Goal: Information Seeking & Learning: Check status

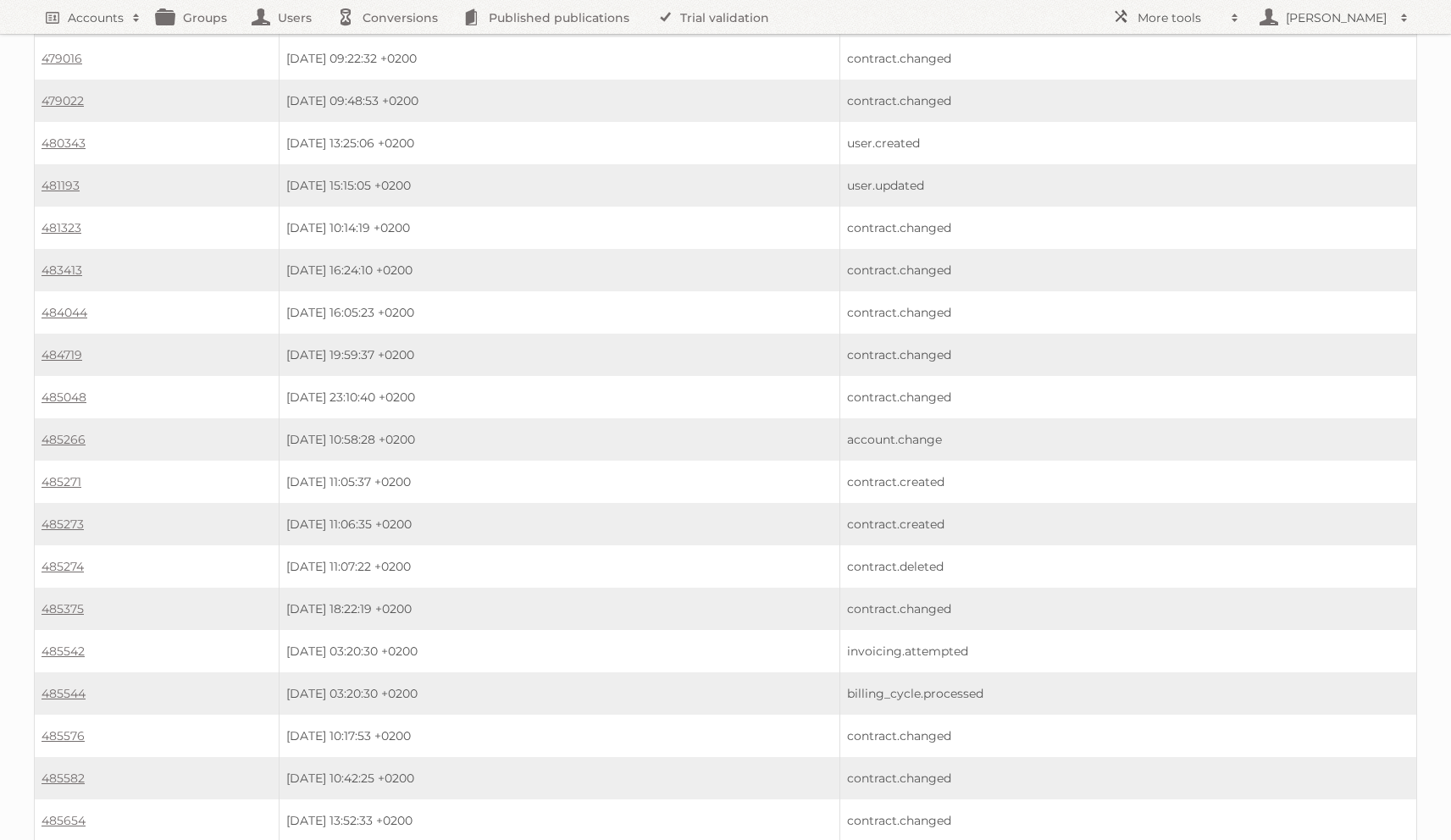
scroll to position [1305, 0]
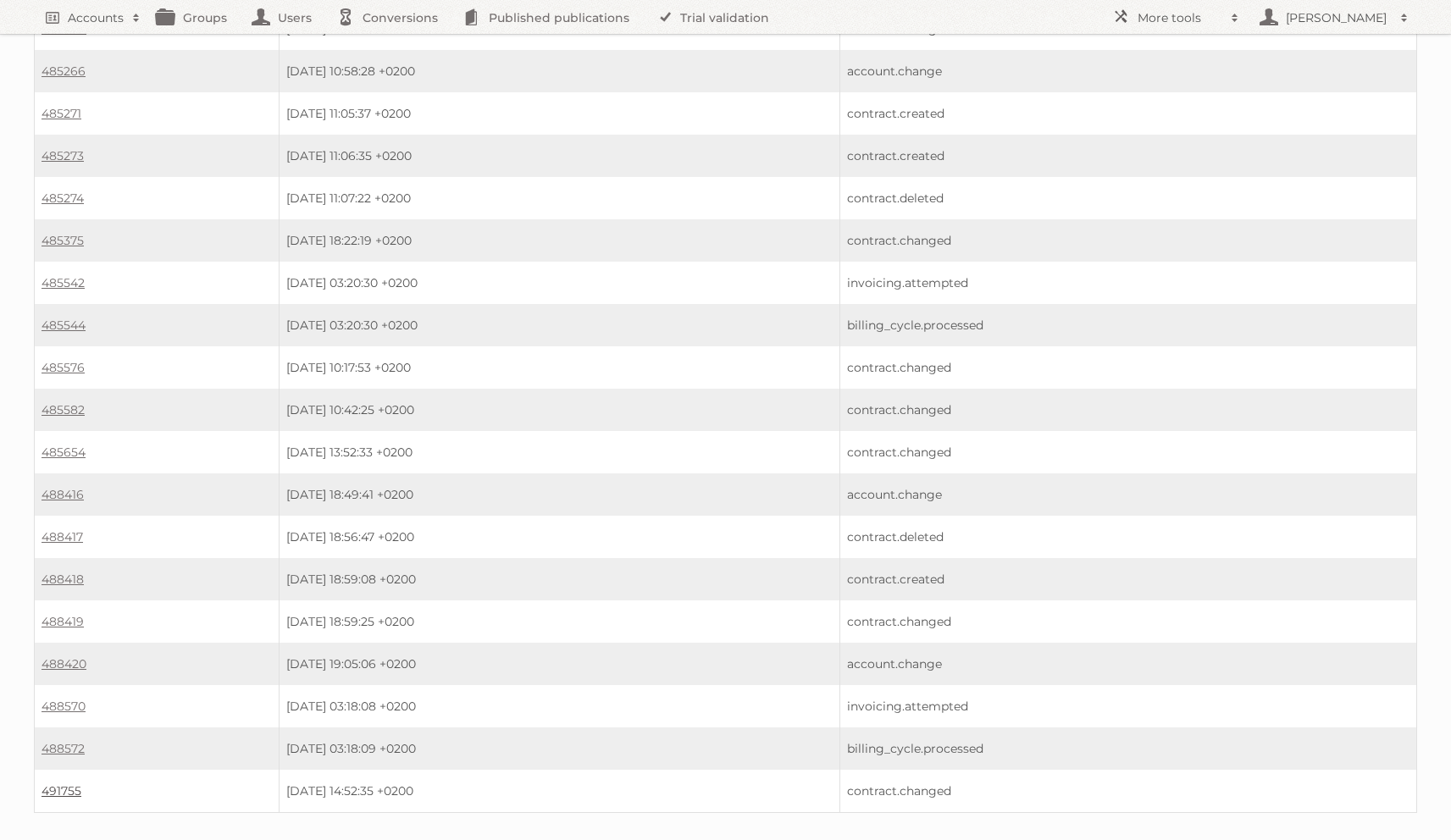
click at [70, 783] on link "491755" at bounding box center [61, 791] width 40 height 15
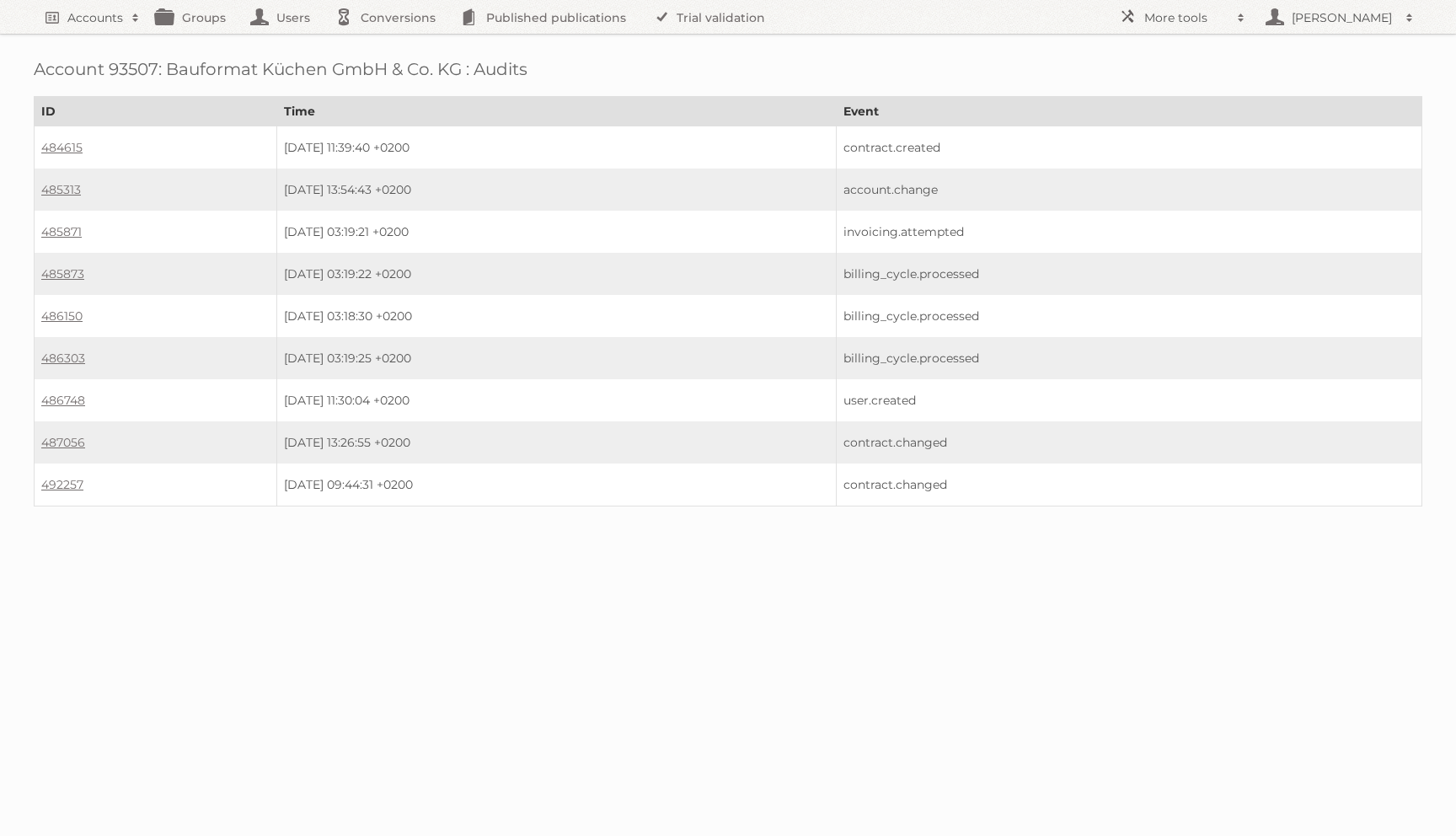
click at [35, 477] on td "492257" at bounding box center [155, 485] width 242 height 43
click at [59, 477] on link "492257" at bounding box center [62, 485] width 42 height 15
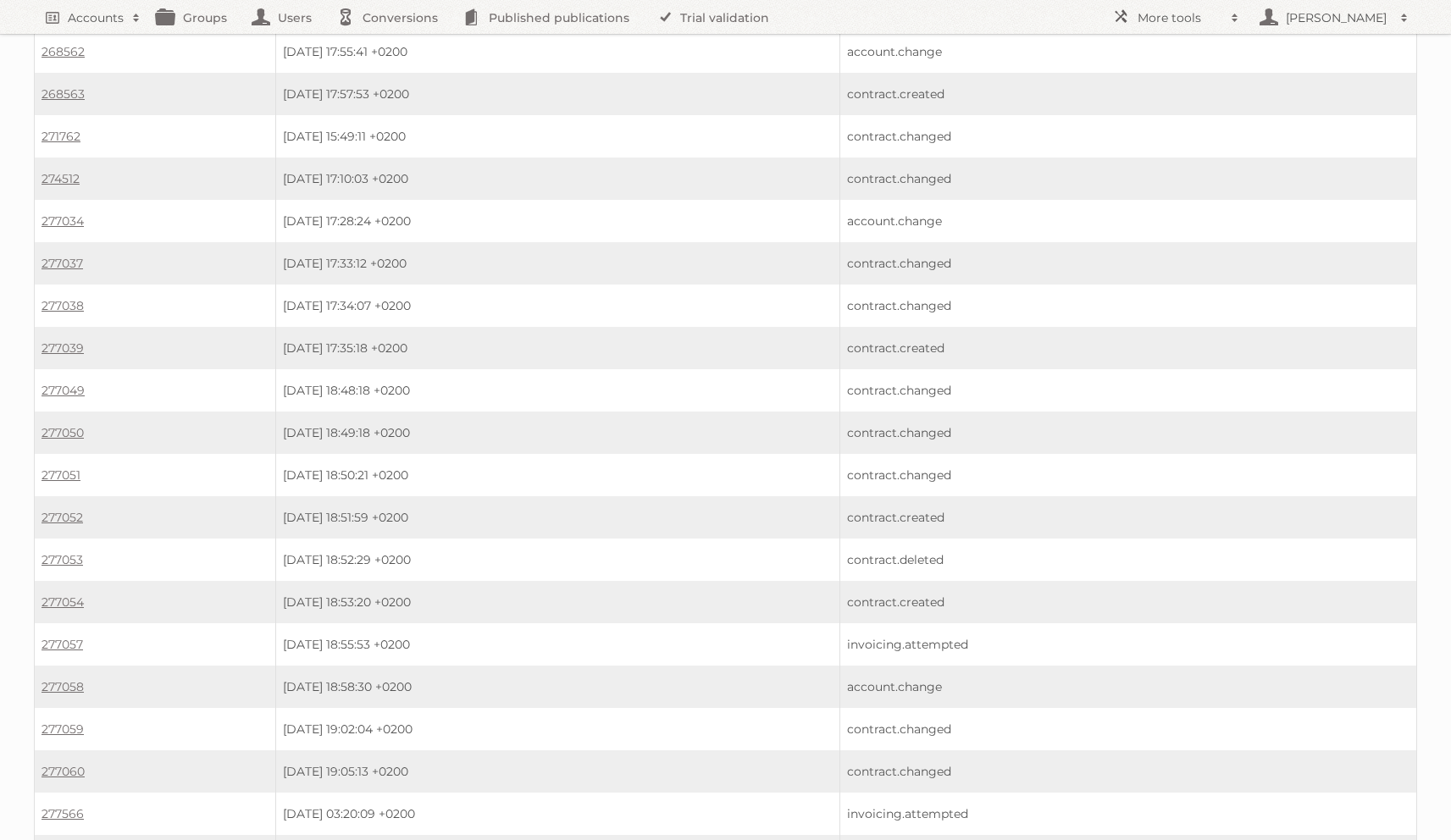
scroll to position [1761, 0]
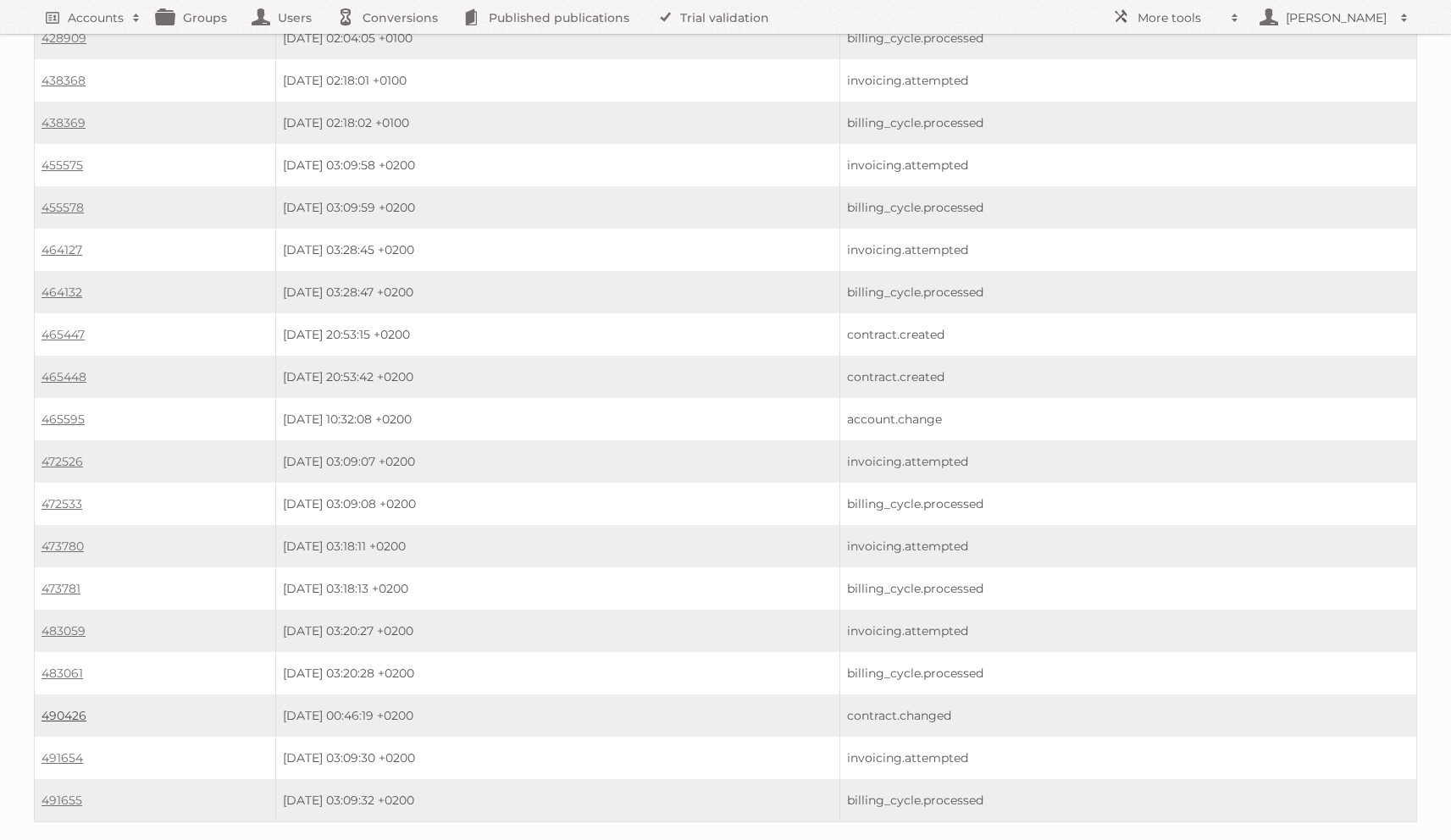
click at [59, 708] on link "490426" at bounding box center [64, 715] width 45 height 15
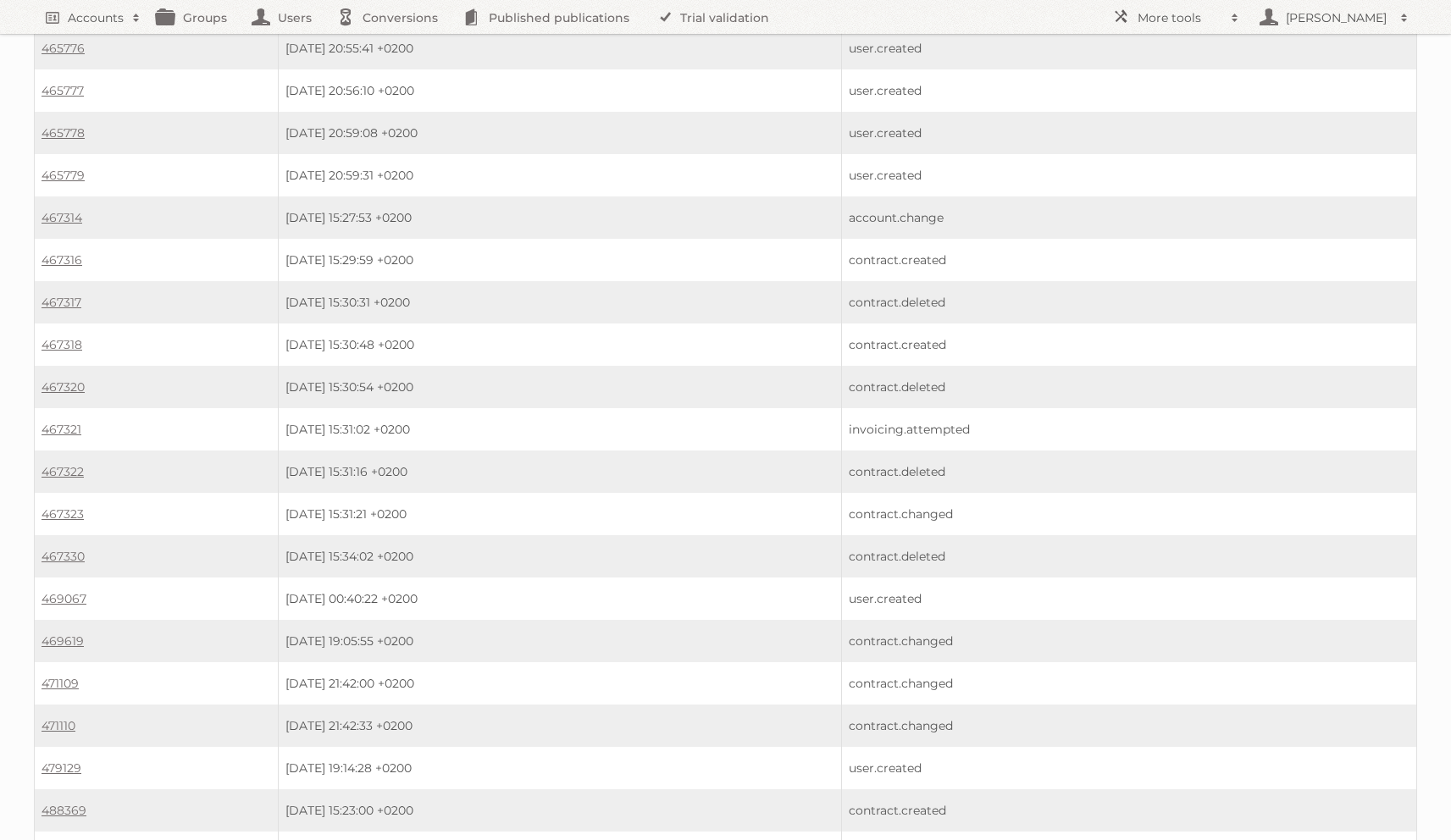
scroll to position [973, 0]
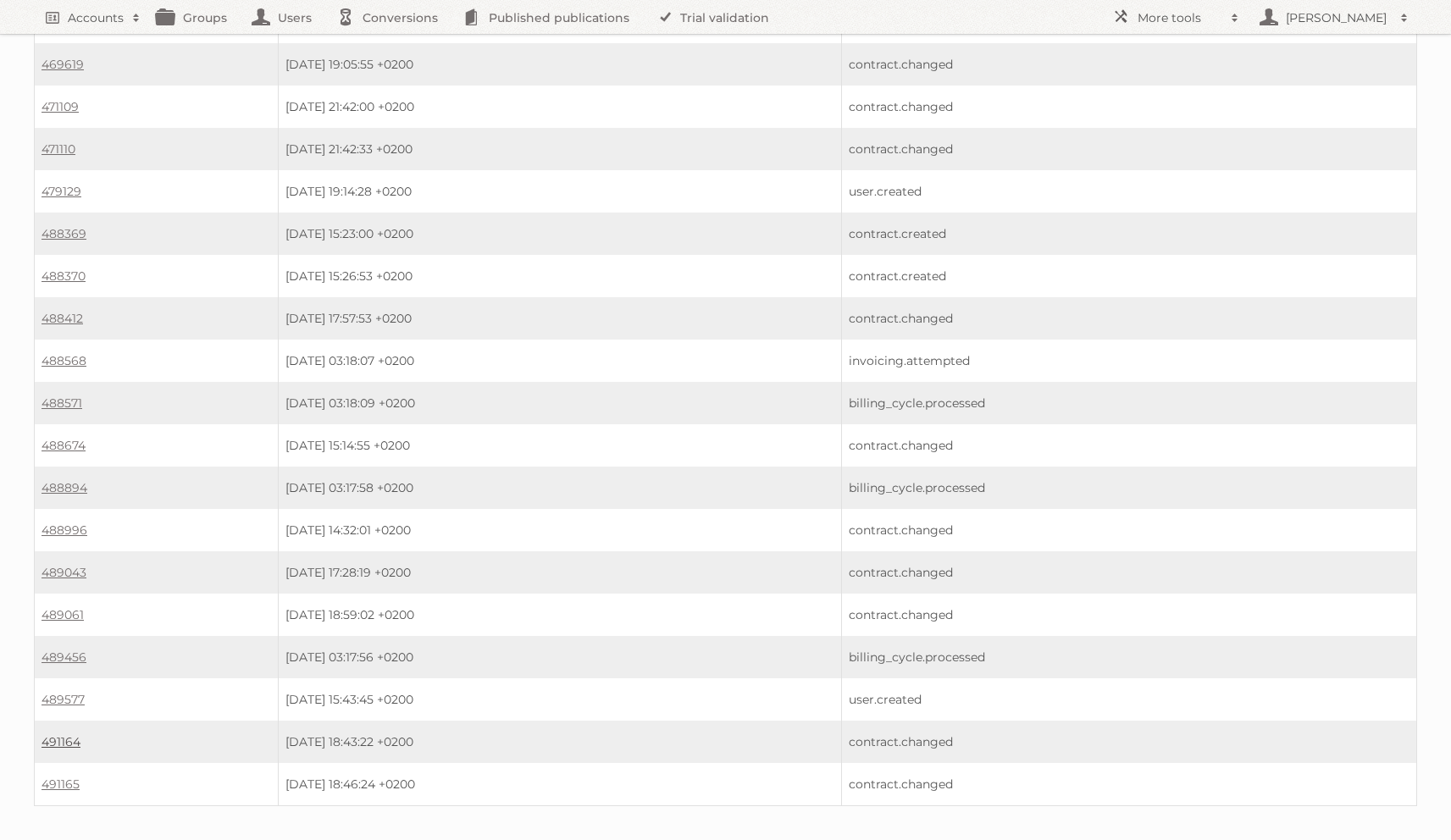
click at [51, 734] on link "491164" at bounding box center [61, 742] width 39 height 15
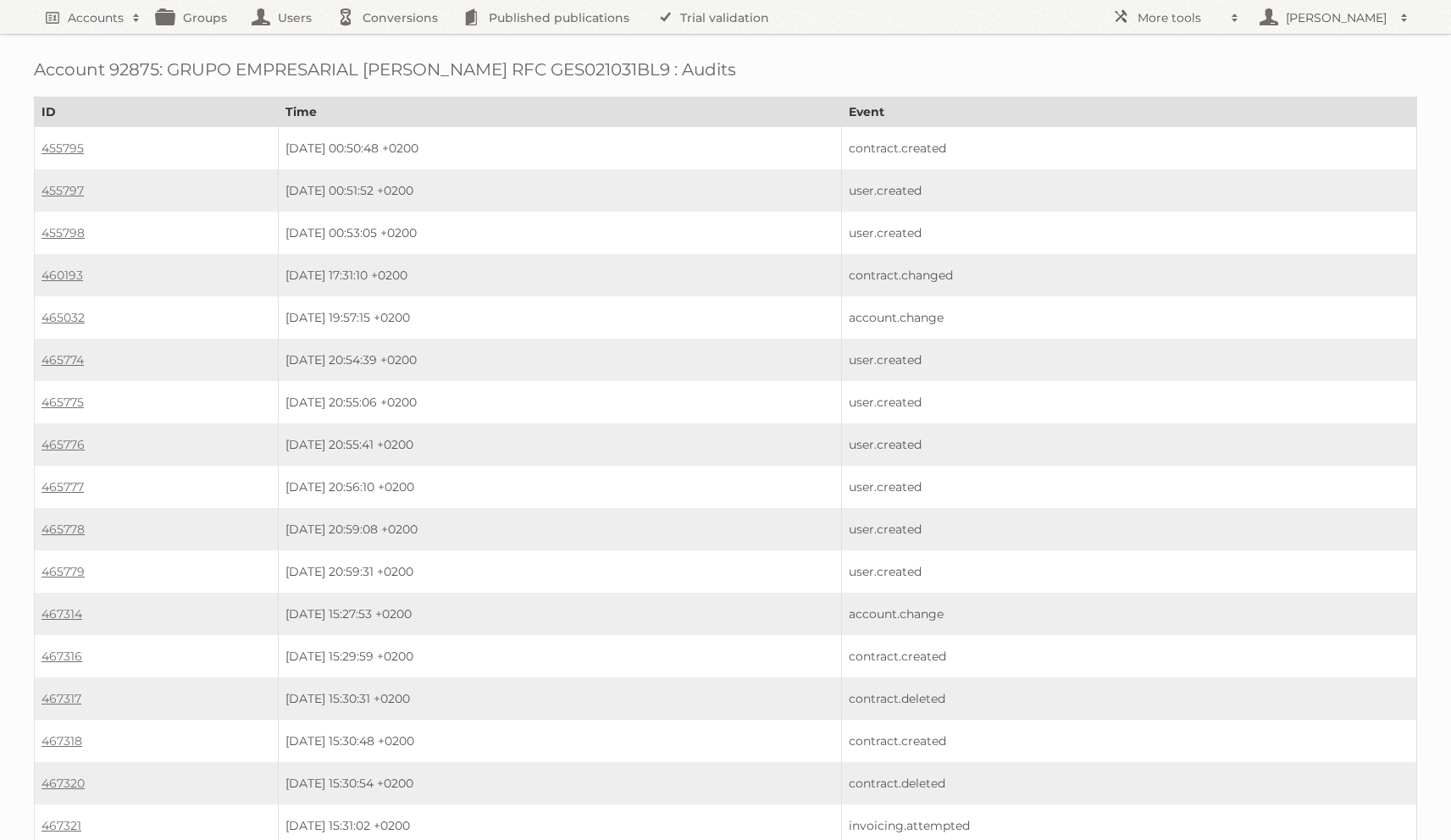
scroll to position [973, 0]
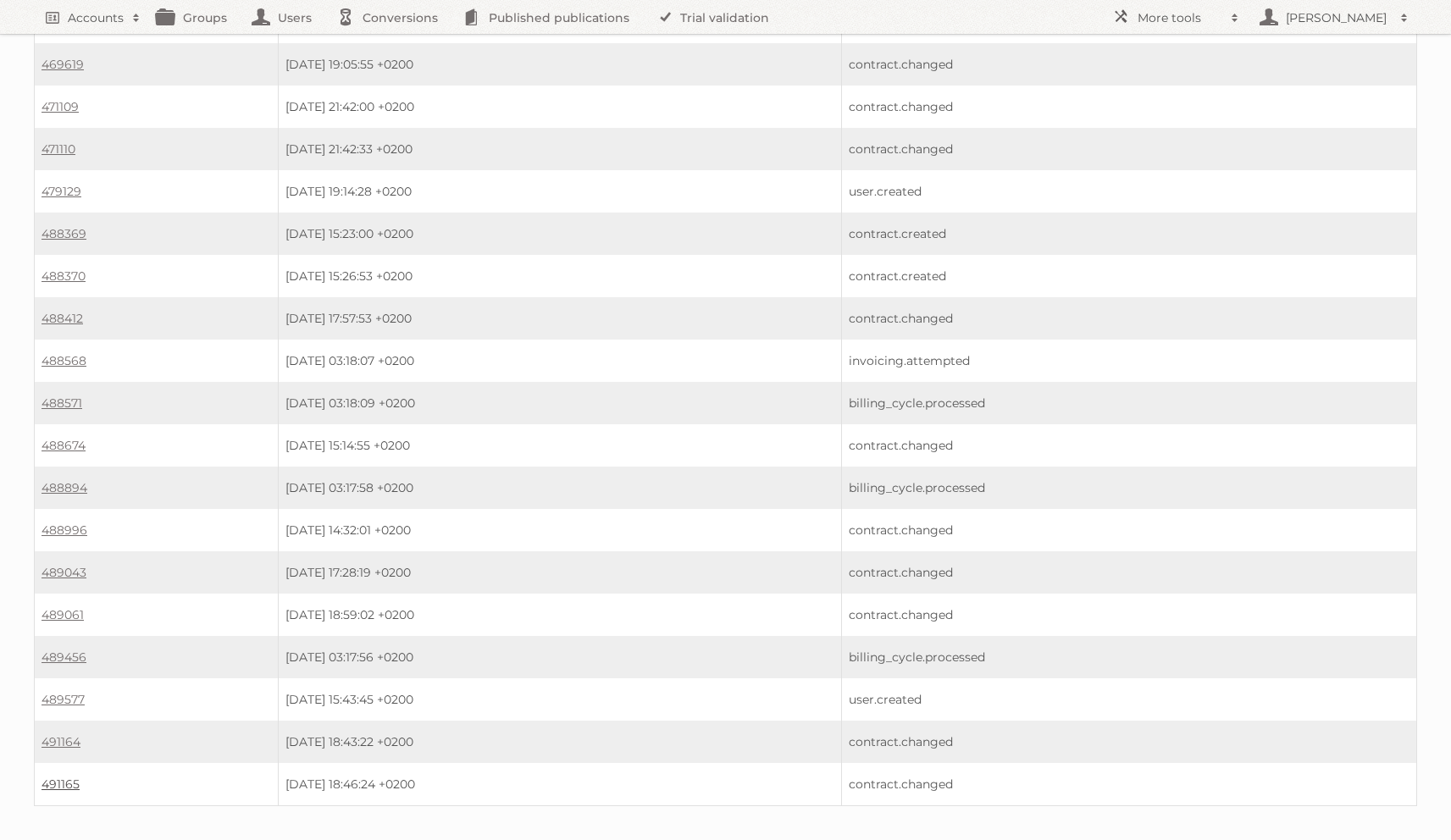
click at [48, 776] on link "491165" at bounding box center [60, 784] width 38 height 15
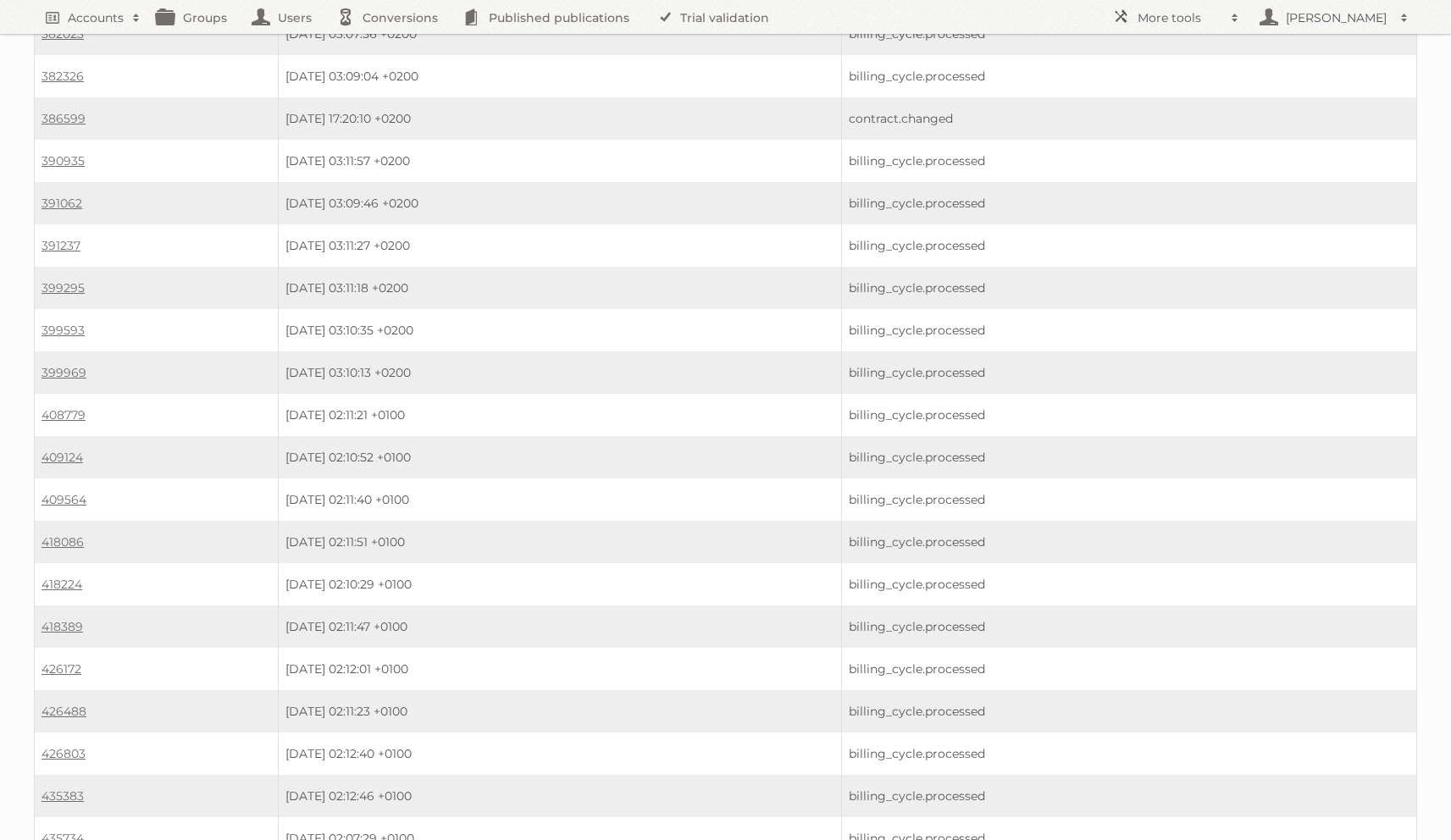
scroll to position [2176, 0]
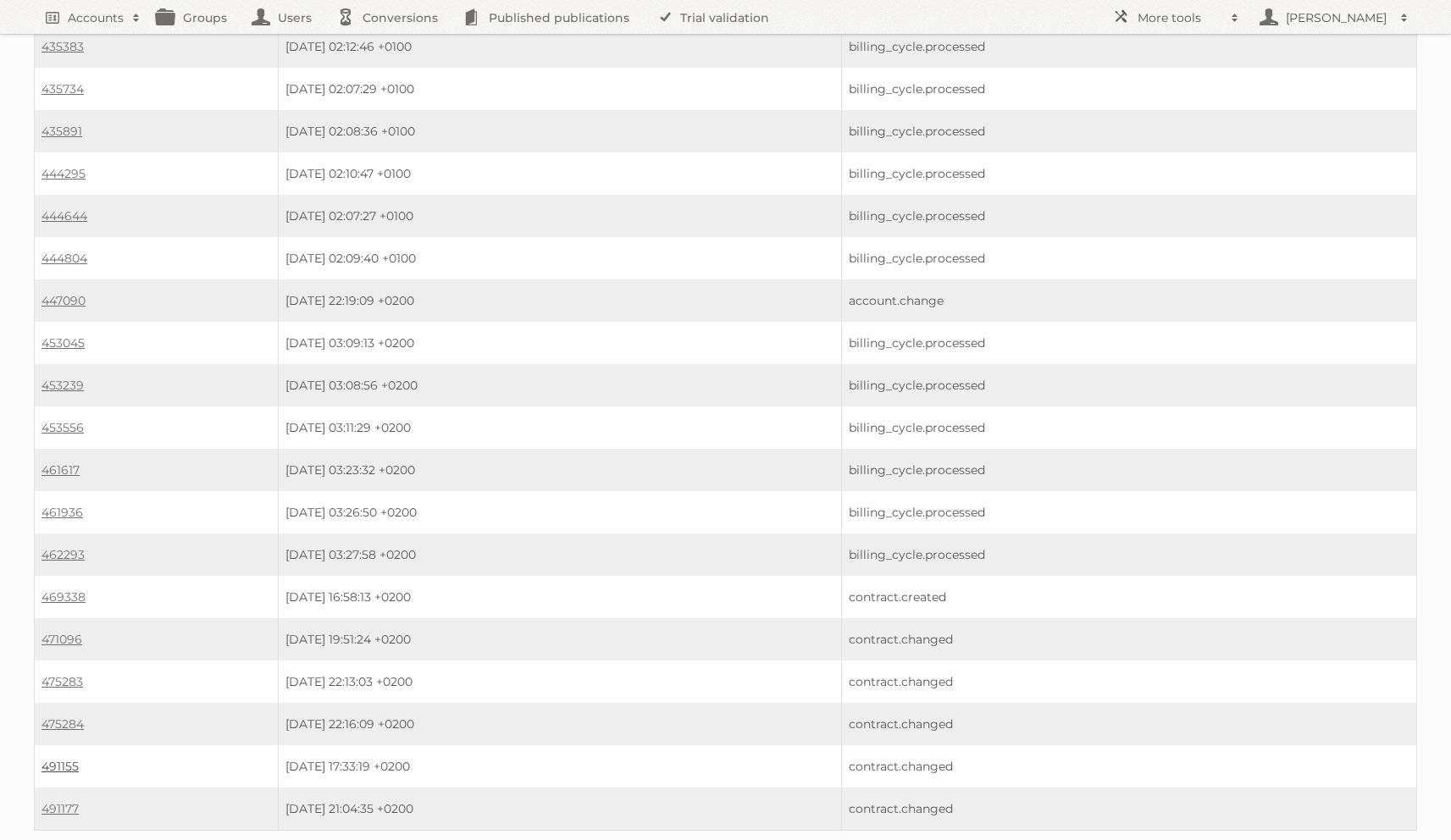
click at [63, 759] on link "491155" at bounding box center [60, 766] width 37 height 15
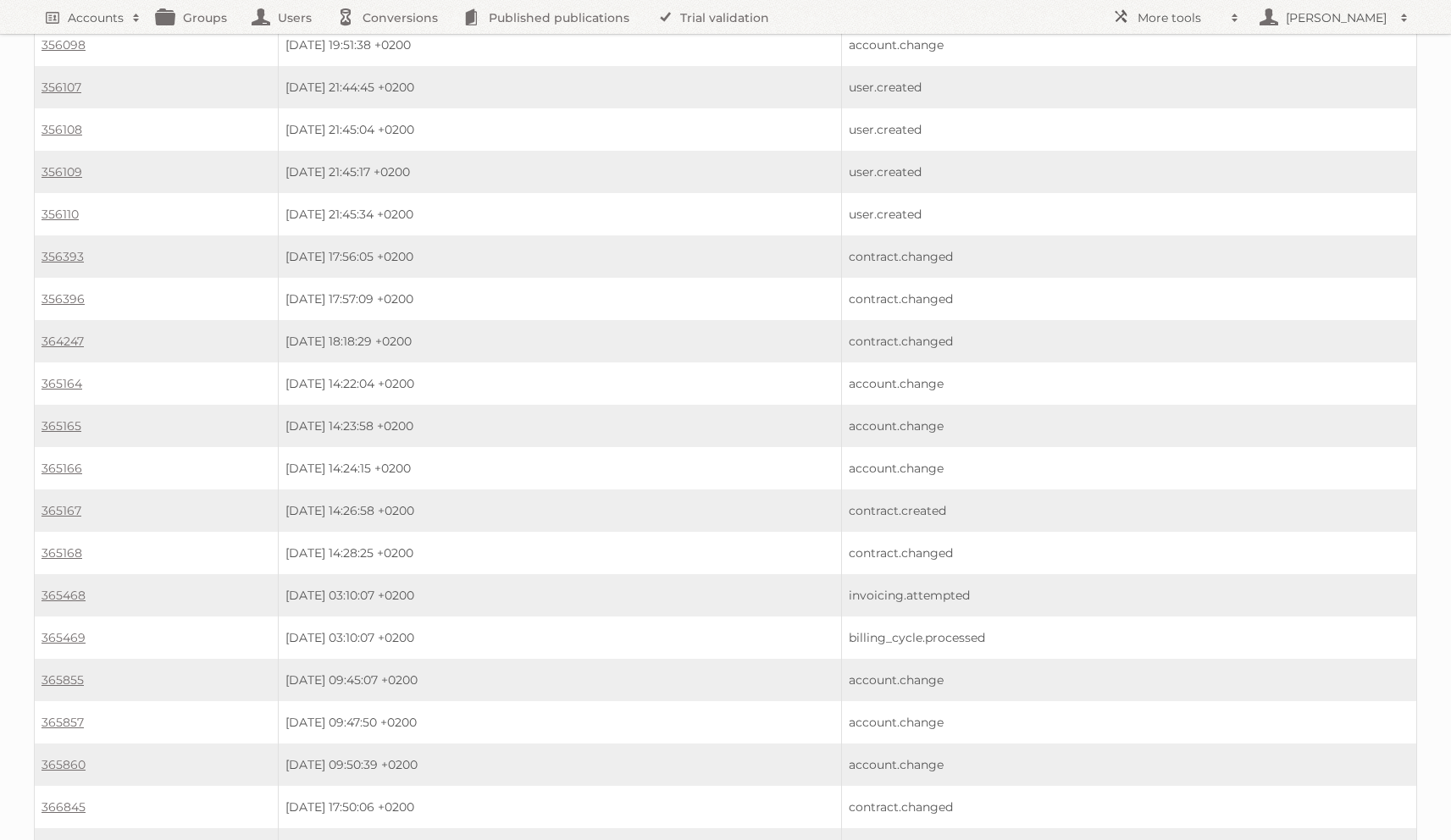
scroll to position [2176, 0]
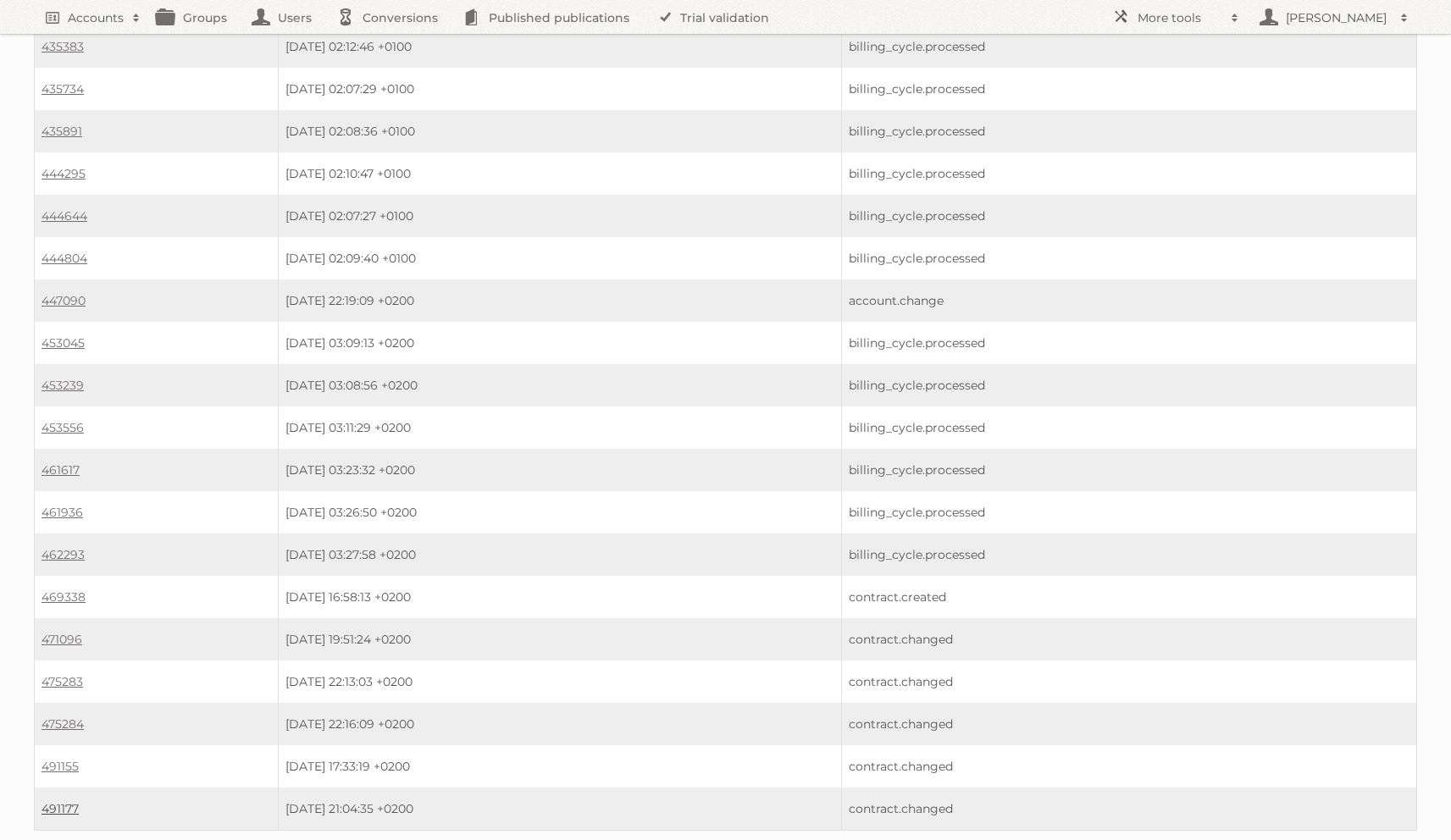
click at [54, 801] on link "491177" at bounding box center [60, 809] width 37 height 15
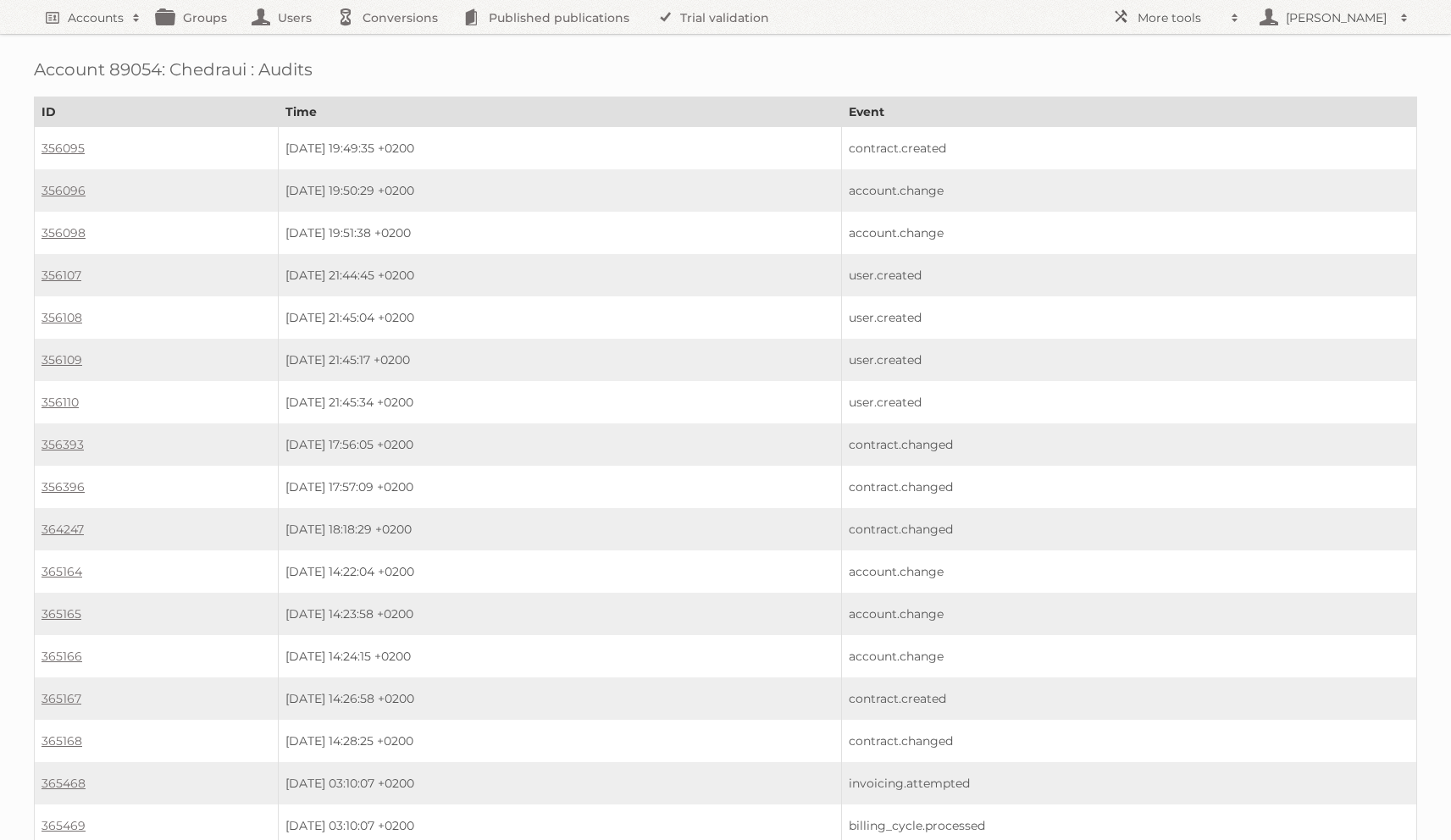
scroll to position [2176, 0]
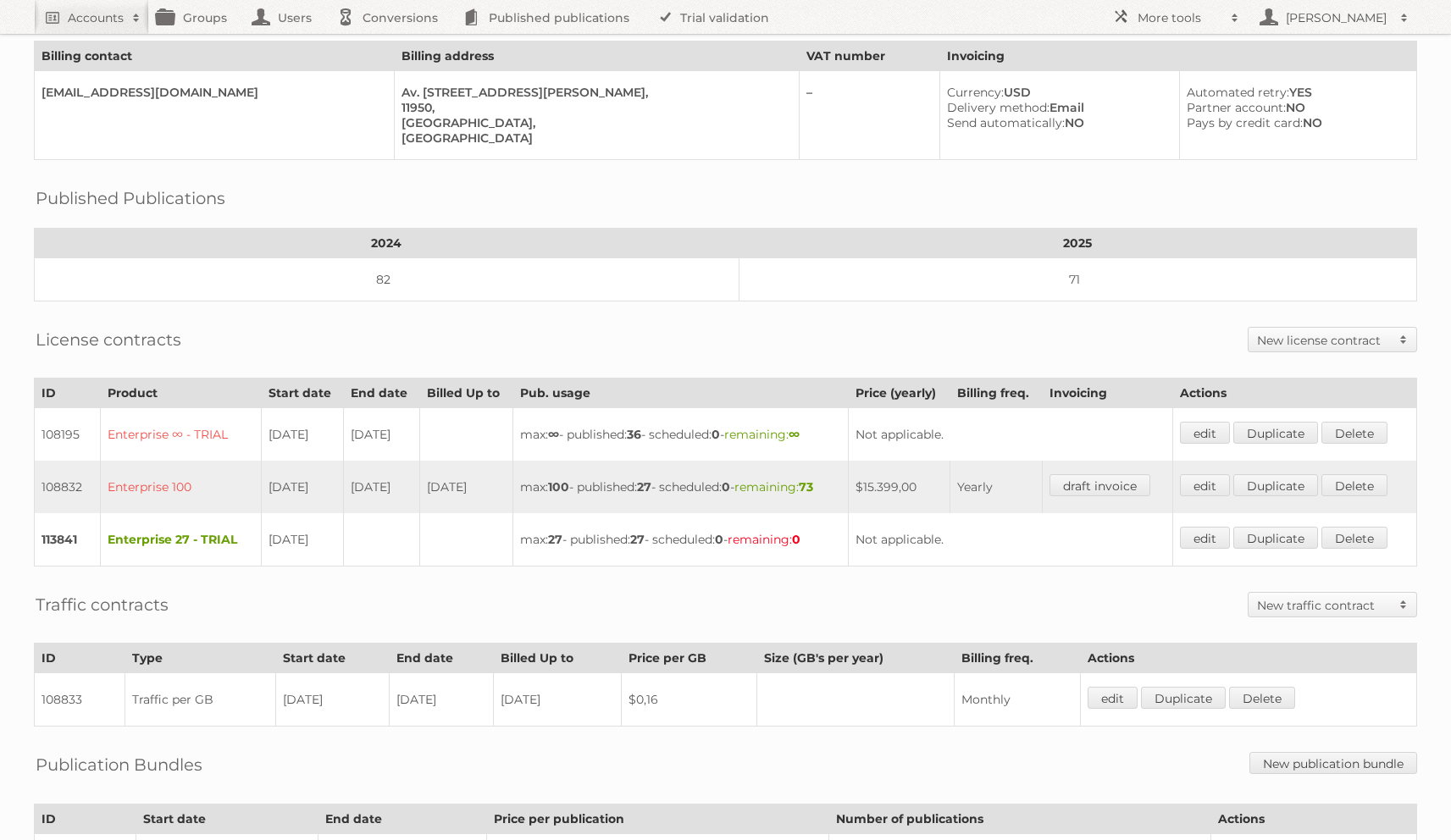
scroll to position [241, 0]
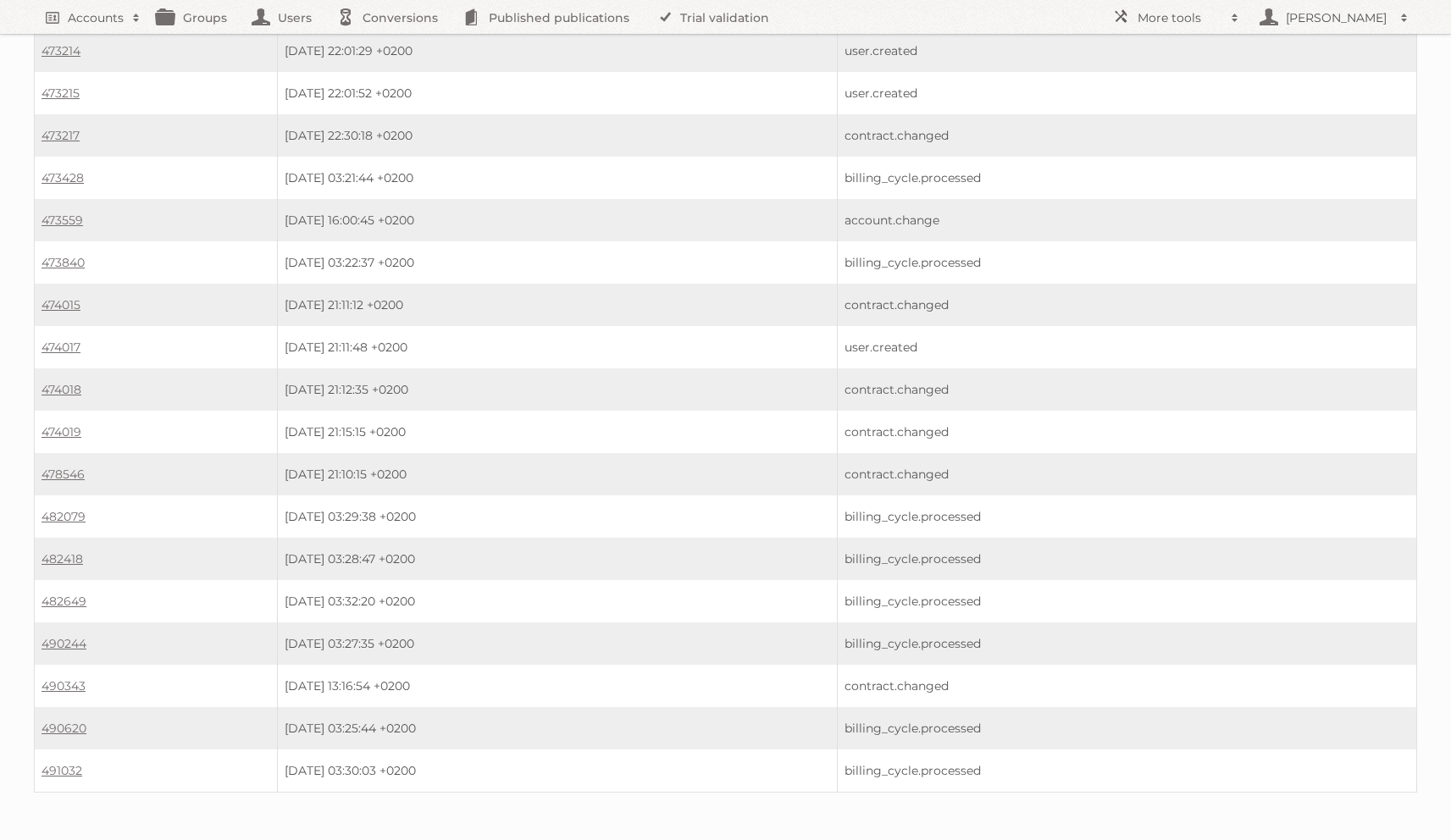
scroll to position [299, 0]
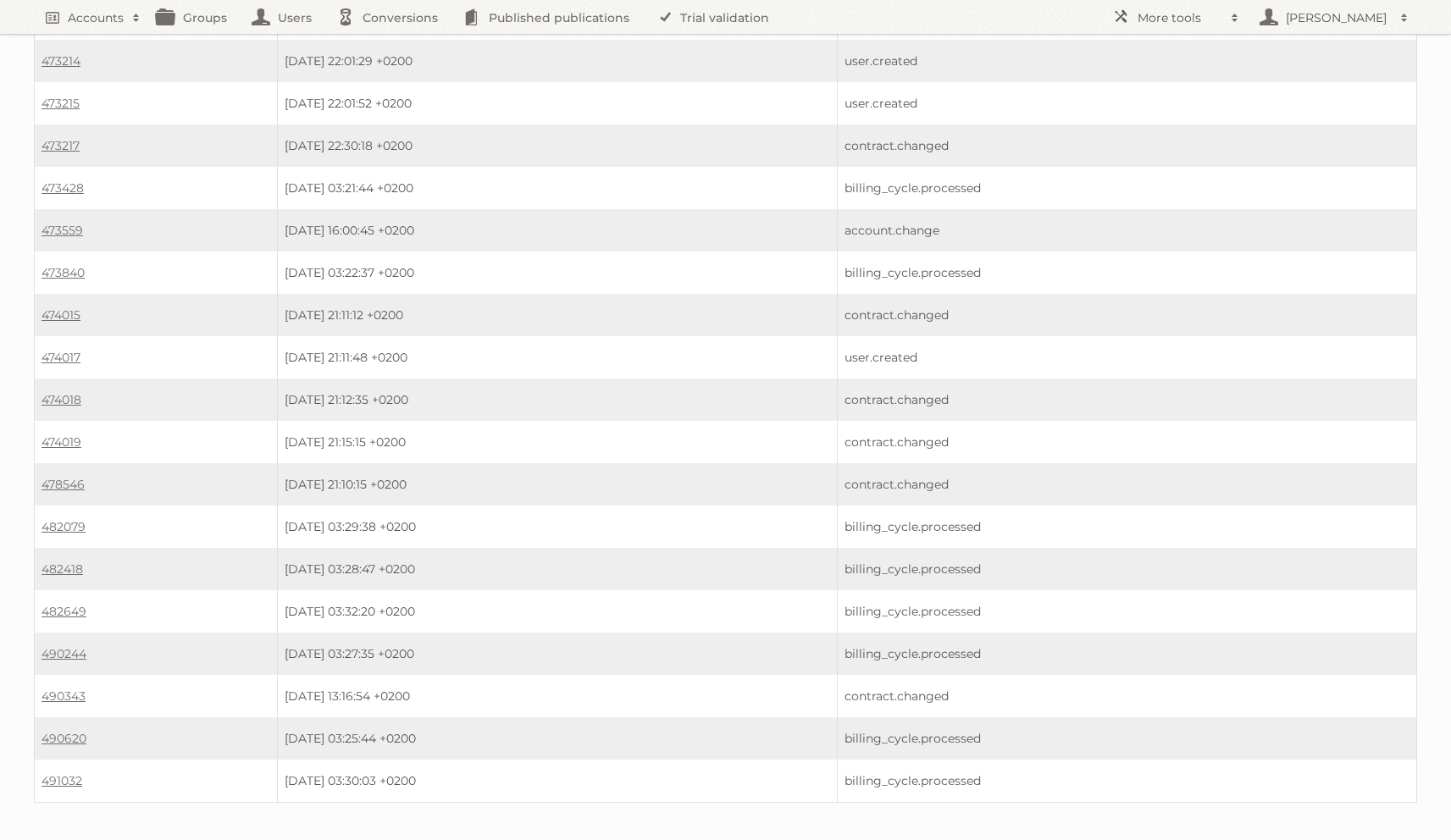
click at [57, 675] on td "490343" at bounding box center [156, 696] width 243 height 42
click at [56, 688] on link "490343" at bounding box center [64, 696] width 44 height 15
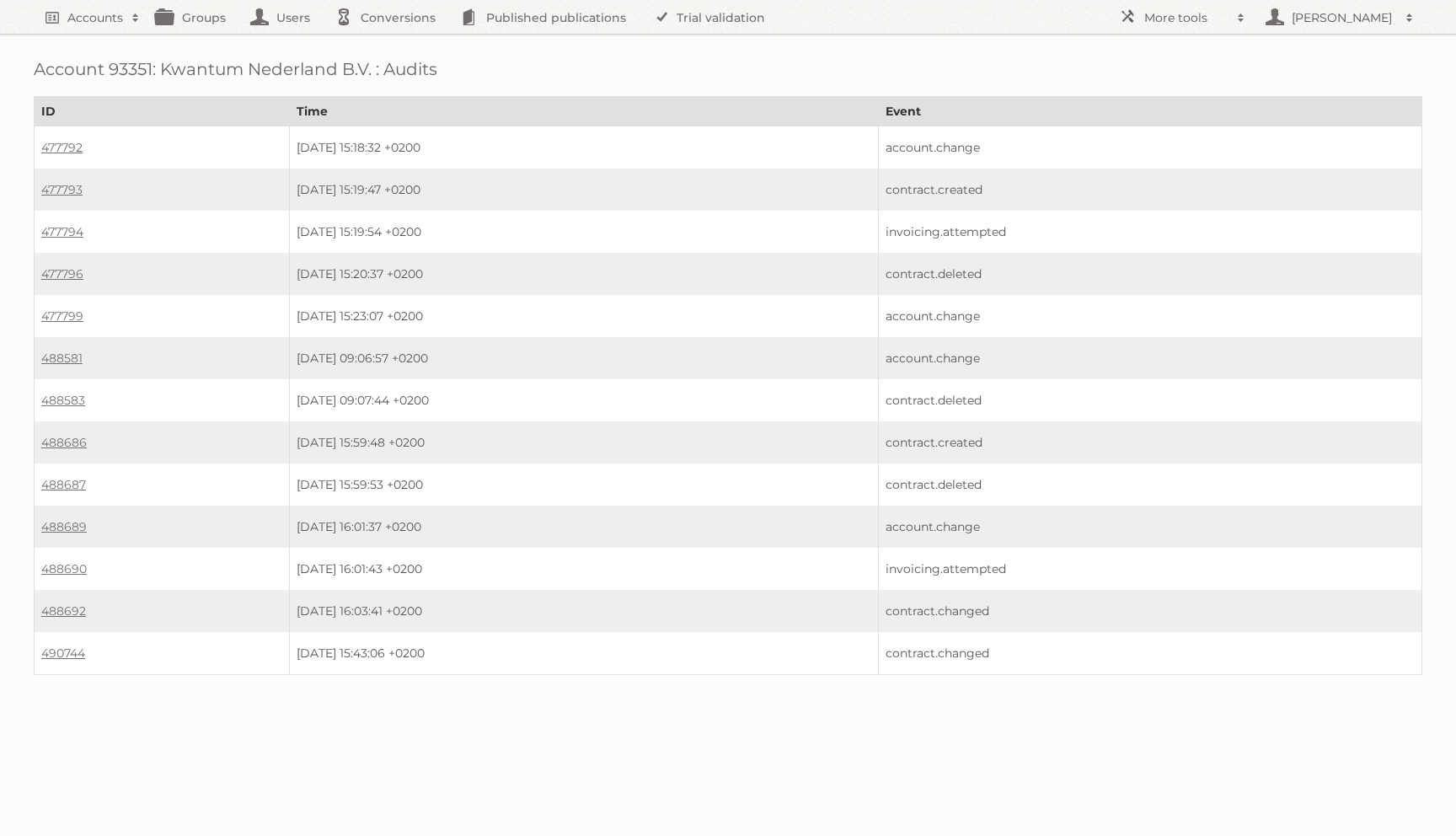
click at [38, 648] on td "490744" at bounding box center [162, 654] width 255 height 43
click at [45, 646] on link "490744" at bounding box center [63, 654] width 44 height 15
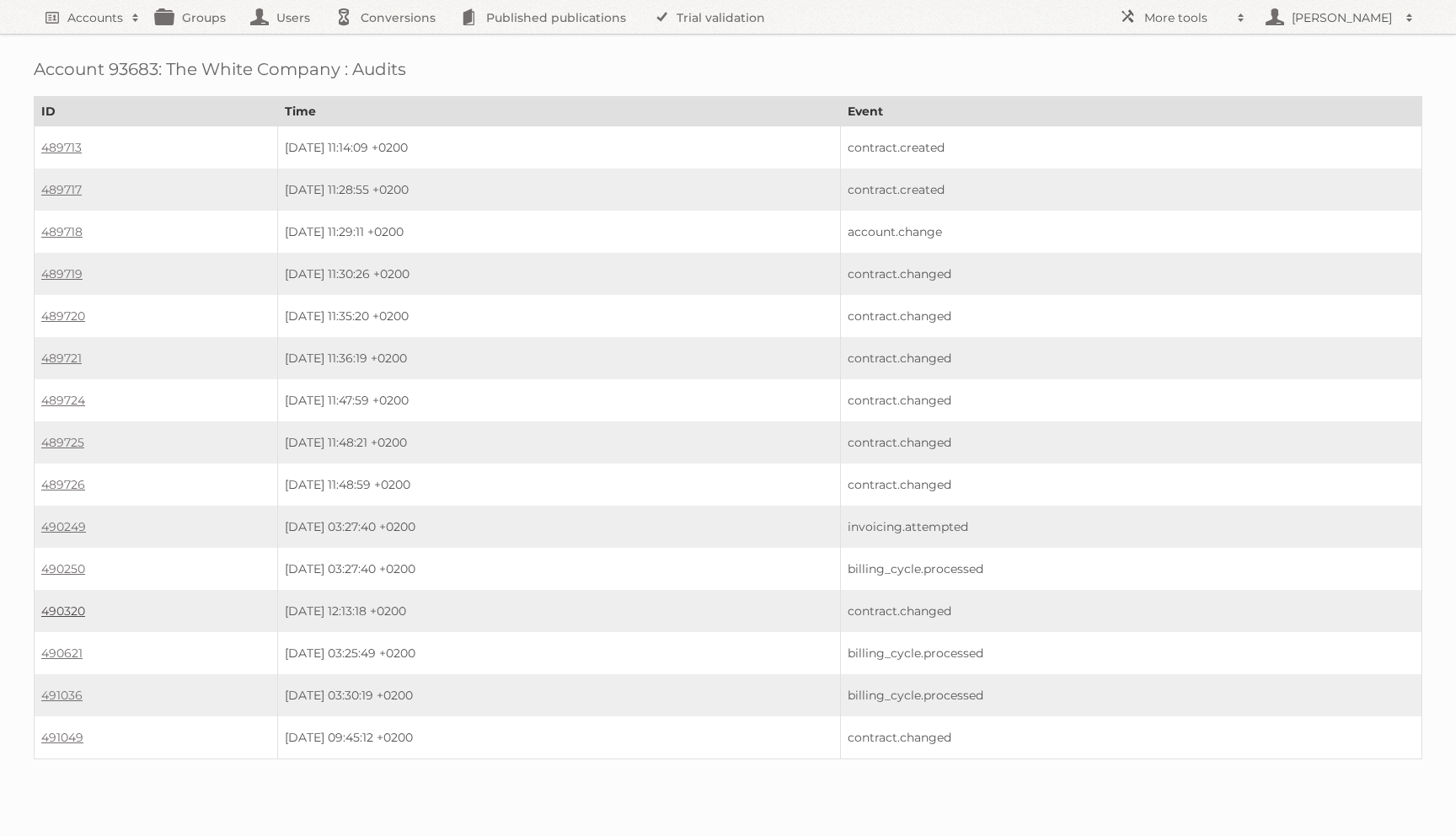
click at [58, 604] on link "490320" at bounding box center [63, 611] width 44 height 15
click at [78, 730] on link "491049" at bounding box center [62, 737] width 42 height 15
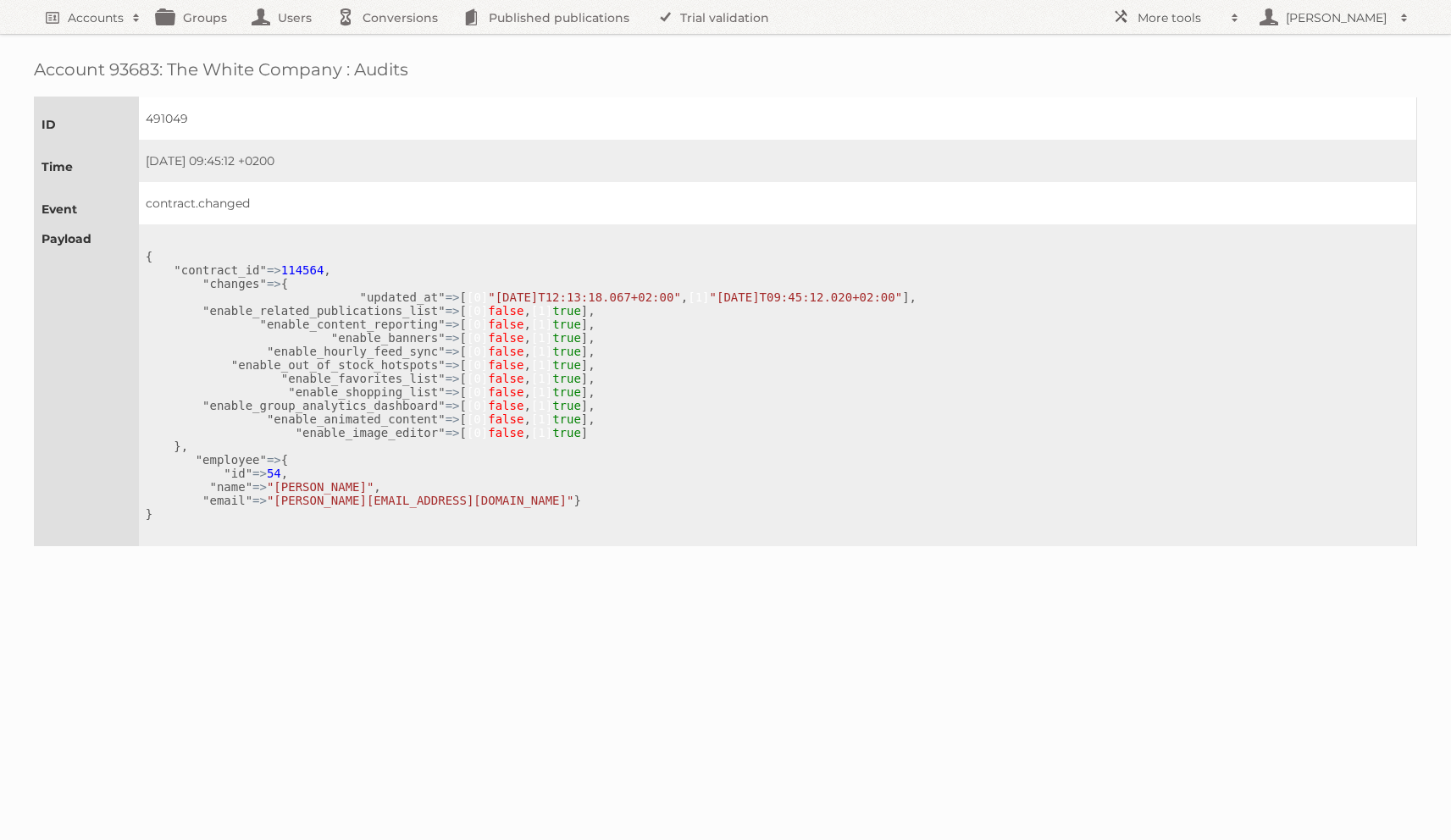
scroll to position [91, 0]
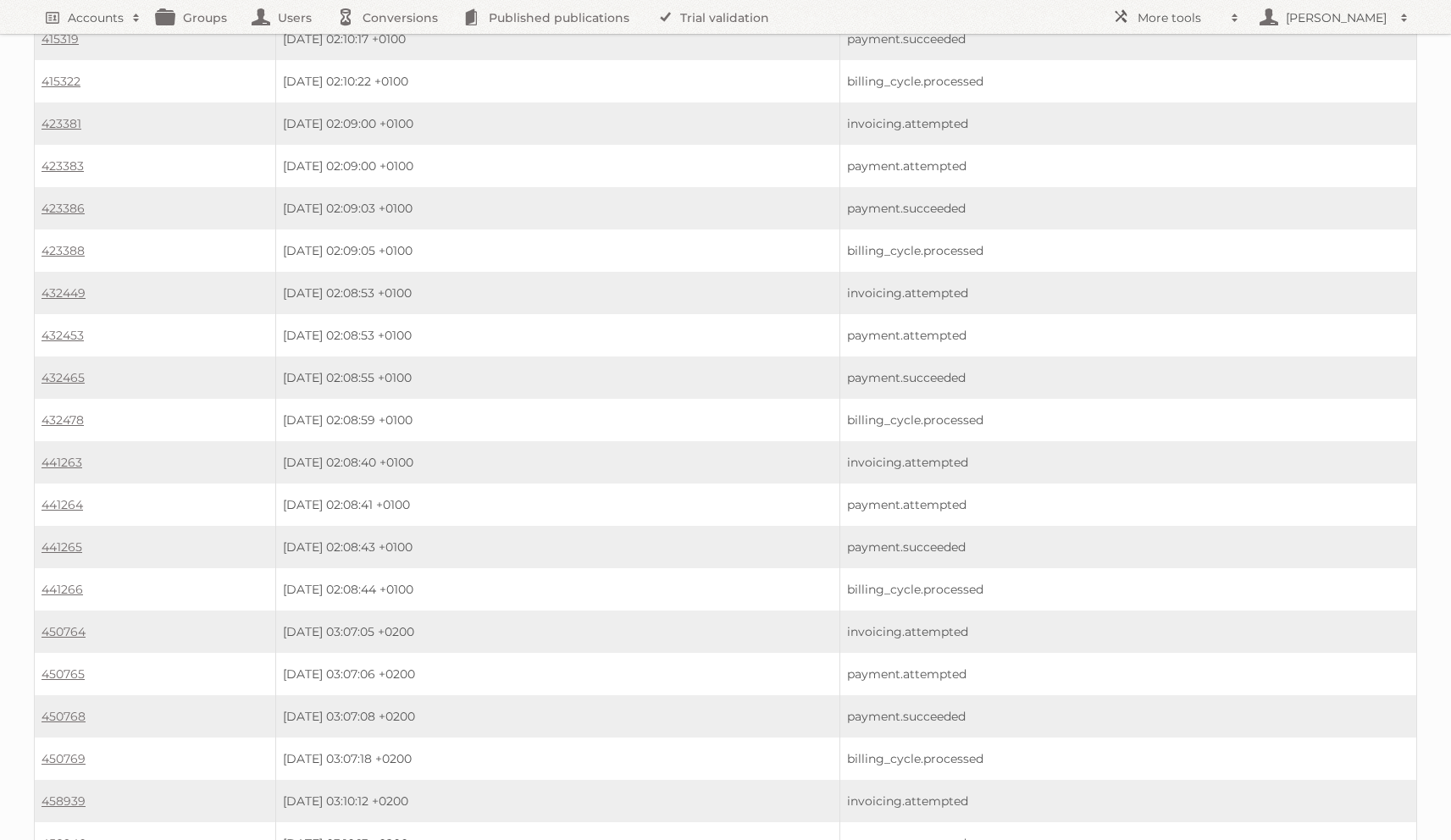
scroll to position [9438, 0]
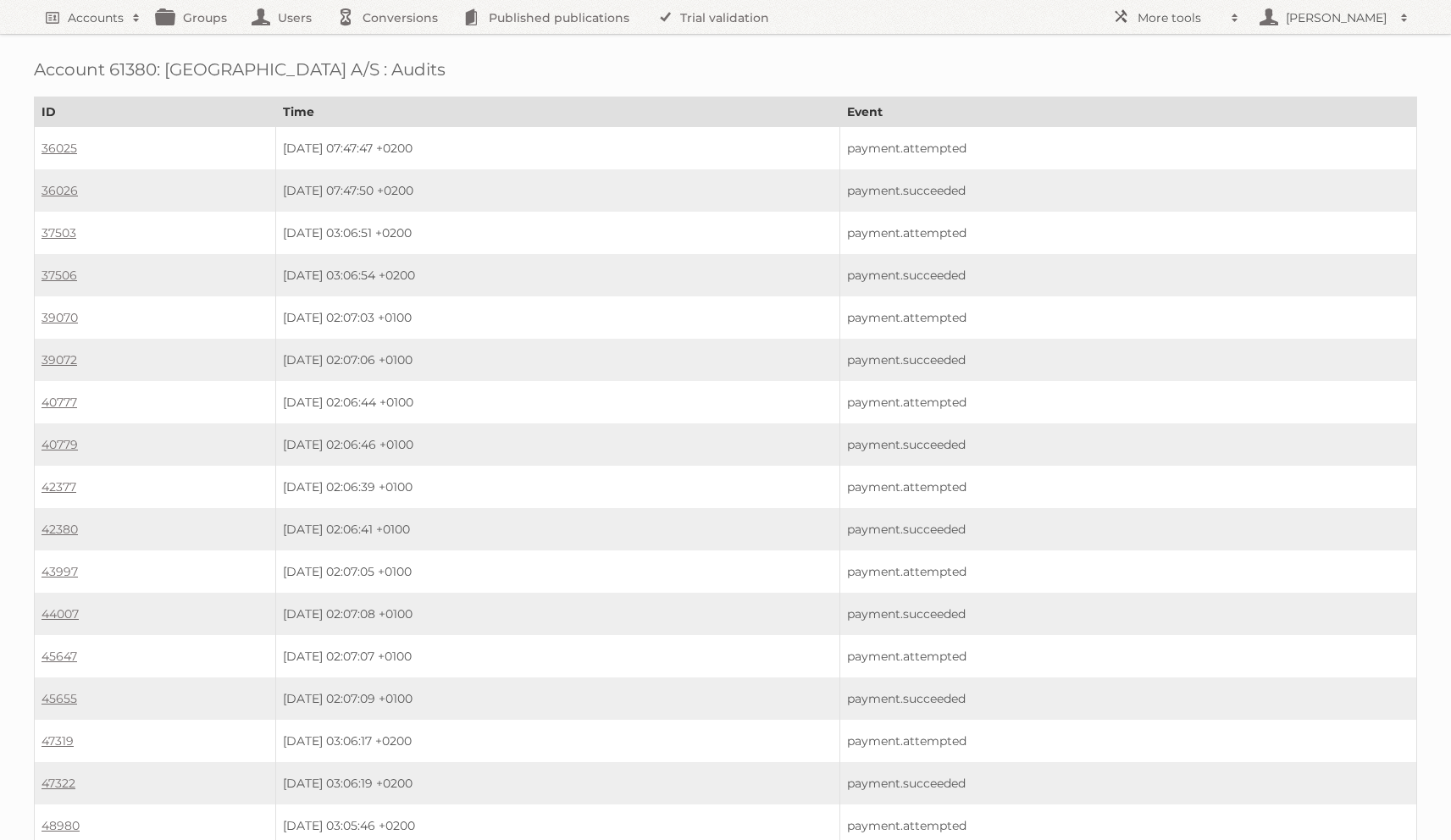
scroll to position [9438, 0]
